Goal: Information Seeking & Learning: Learn about a topic

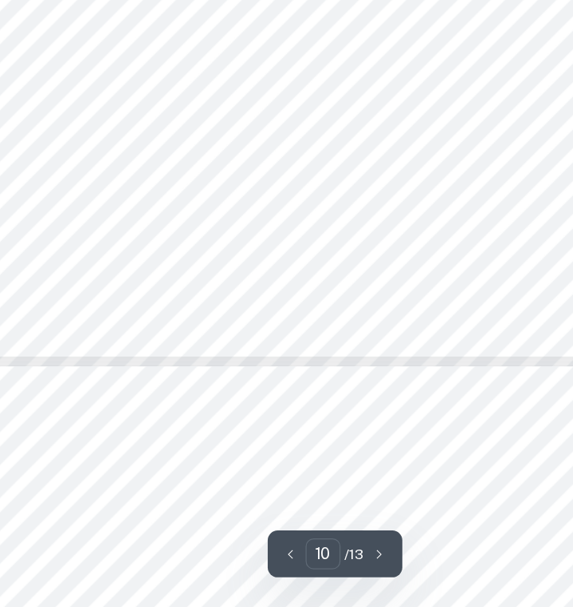
scroll to position [7971, 0]
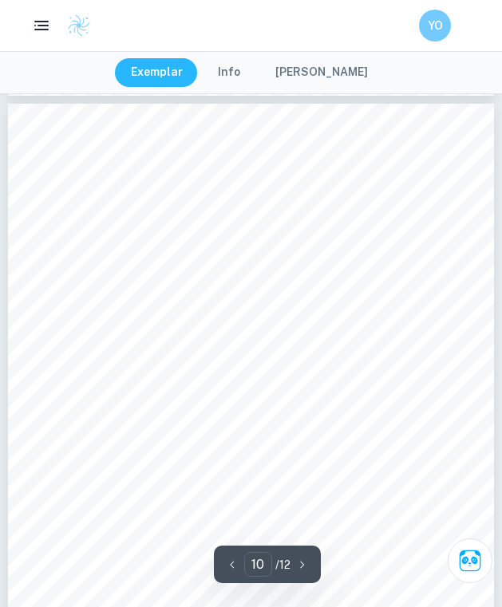
scroll to position [6507, 0]
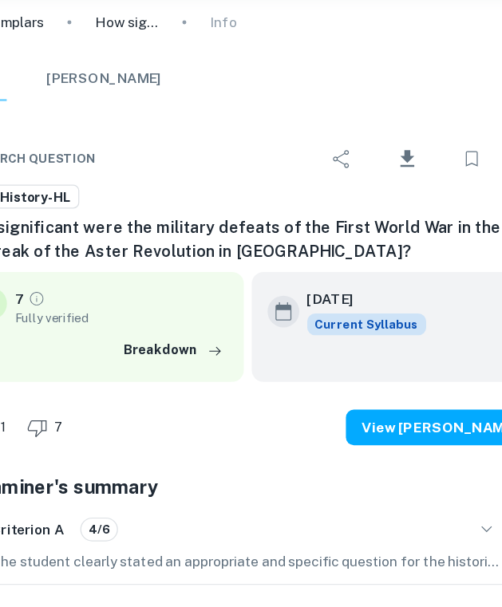
type input "9"
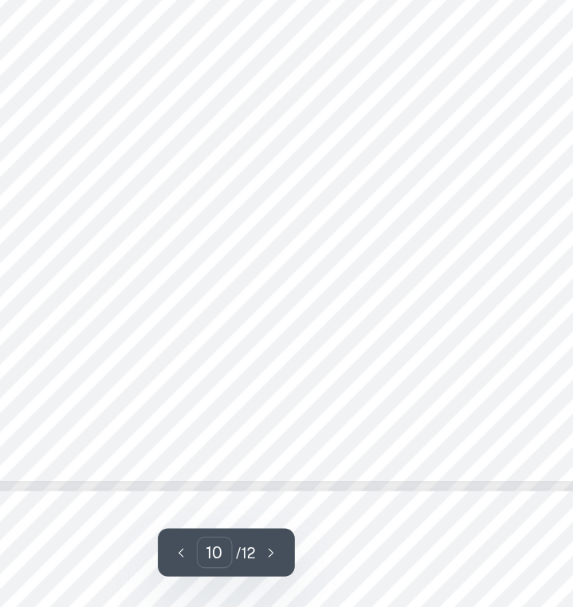
scroll to position [7806, 0]
